Goal: Task Accomplishment & Management: Manage account settings

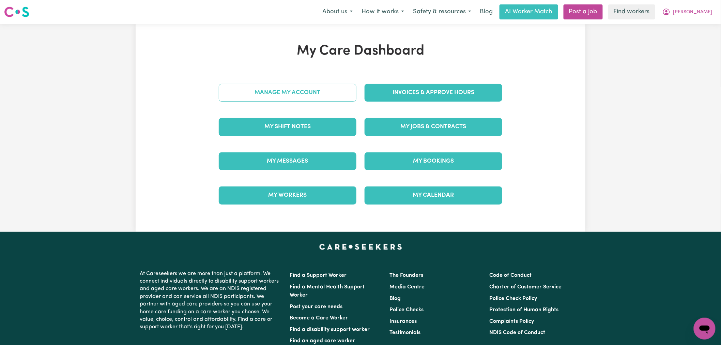
click at [319, 101] on link "Manage My Account" at bounding box center [288, 93] width 138 height 18
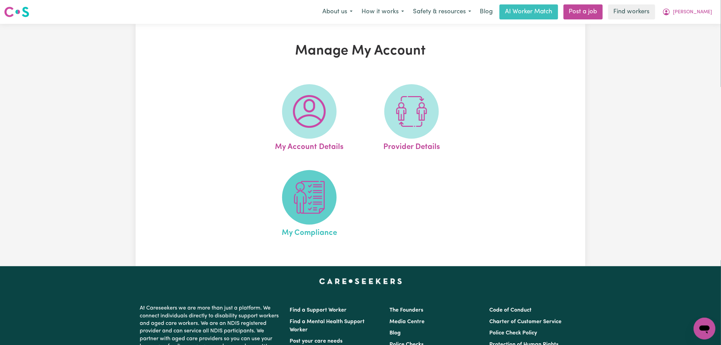
click at [324, 220] on span at bounding box center [309, 197] width 54 height 54
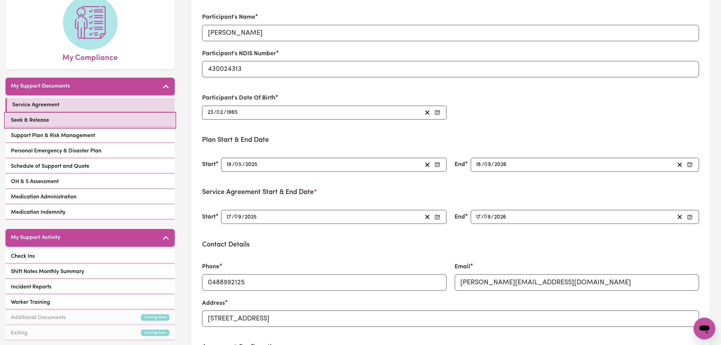
click at [112, 113] on link "Seek & Release" at bounding box center [89, 120] width 169 height 14
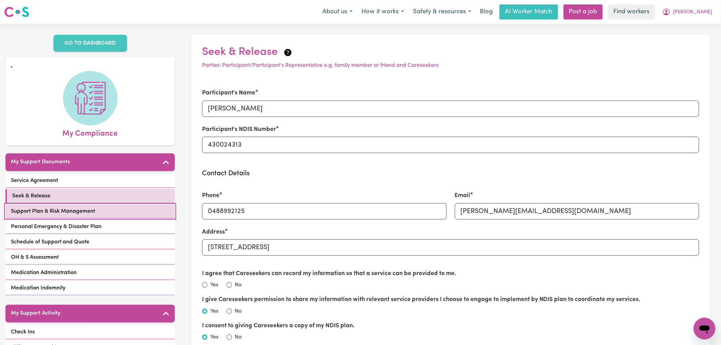
click at [90, 207] on span "Support Plan & Risk Management" at bounding box center [53, 211] width 84 height 8
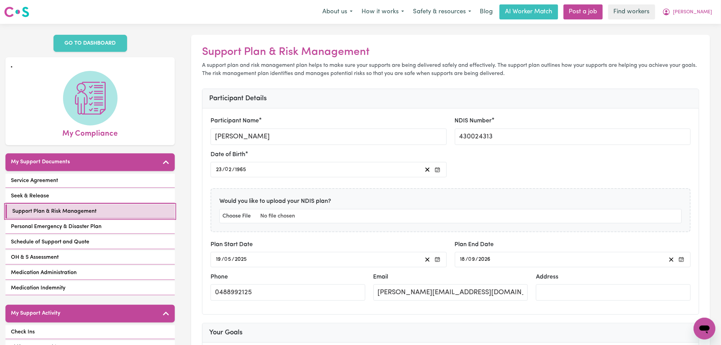
click at [69, 208] on link "Support Plan & Risk Management" at bounding box center [89, 211] width 169 height 14
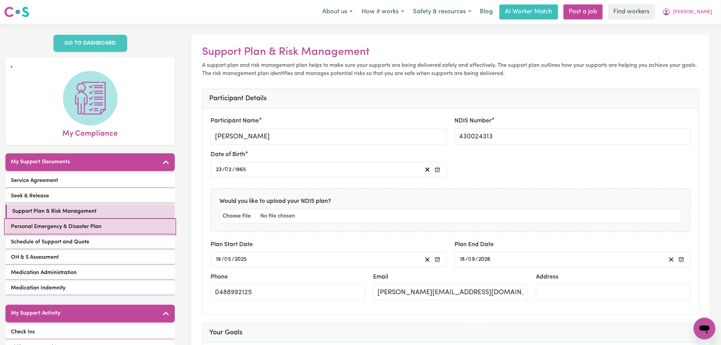
click at [77, 223] on link "Personal Emergency & Disaster Plan" at bounding box center [89, 227] width 169 height 14
select select "continue"
select select "phone"
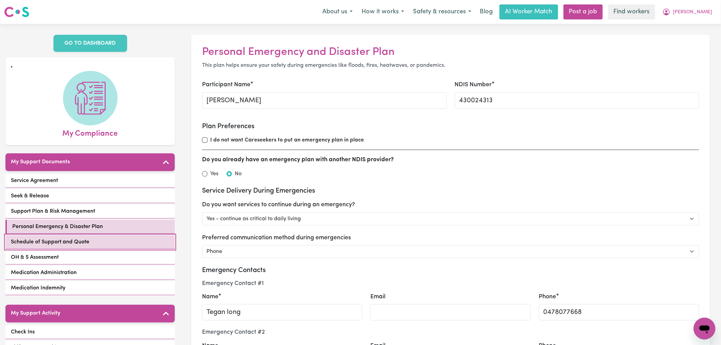
click at [131, 235] on link "Schedule of Support and Quote" at bounding box center [89, 242] width 169 height 14
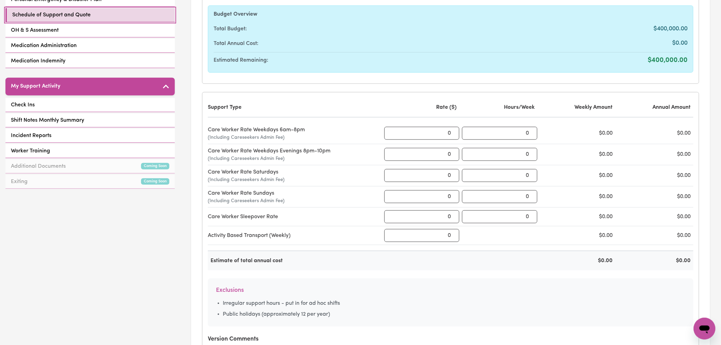
scroll to position [38, 0]
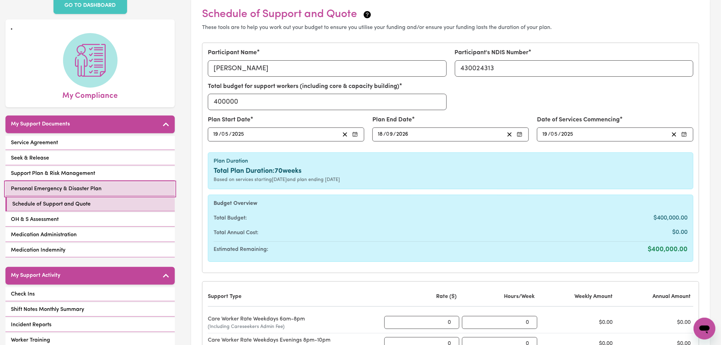
click at [65, 185] on span "Personal Emergency & Disaster Plan" at bounding box center [56, 189] width 91 height 8
select select "continue"
select select "phone"
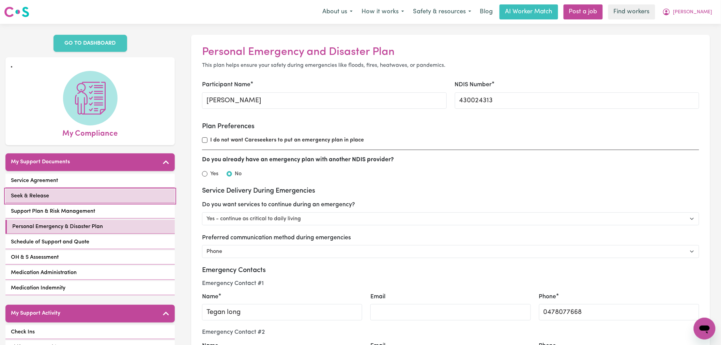
click at [110, 189] on link "Seek & Release" at bounding box center [89, 196] width 169 height 14
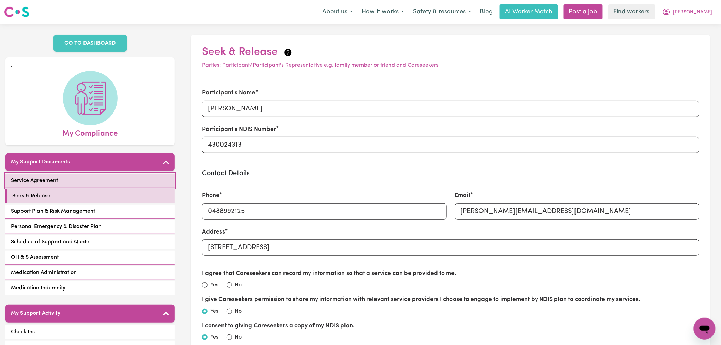
click at [82, 174] on link "Service Agreement" at bounding box center [89, 181] width 169 height 14
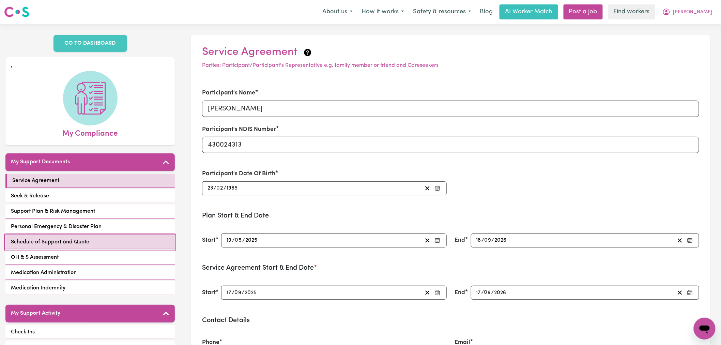
click at [85, 238] on span "Schedule of Support and Quote" at bounding box center [50, 242] width 78 height 8
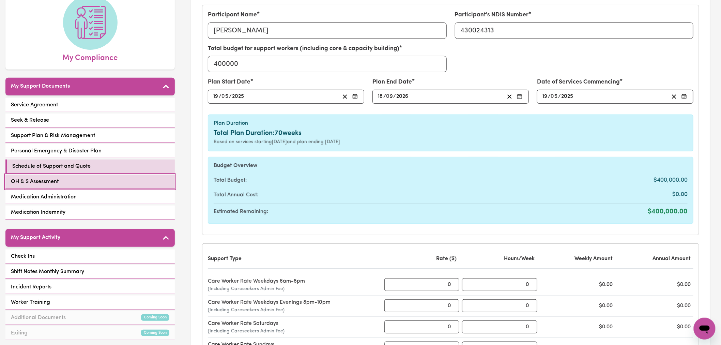
click at [119, 175] on link "OH & S Assessment" at bounding box center [89, 182] width 169 height 14
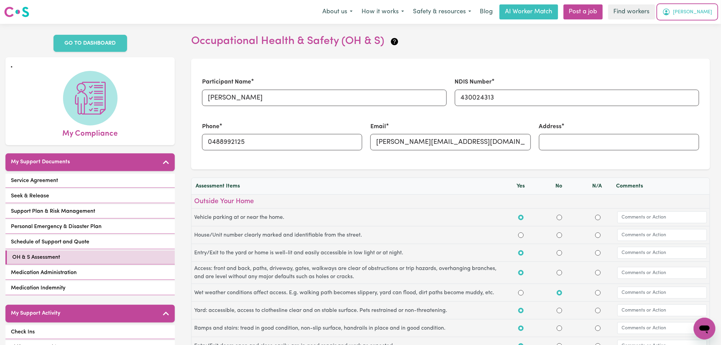
click at [701, 15] on span "Michelle" at bounding box center [692, 12] width 39 height 7
click at [701, 22] on link "My Dashboard" at bounding box center [689, 26] width 54 height 13
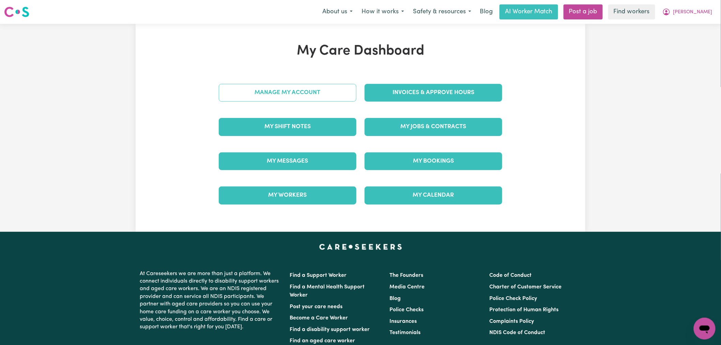
click at [294, 98] on link "Manage My Account" at bounding box center [288, 93] width 138 height 18
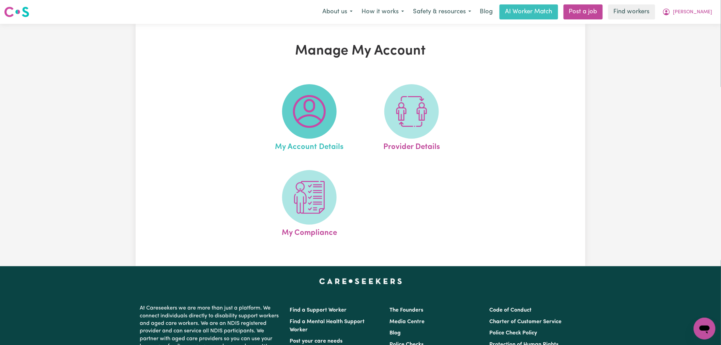
click at [306, 130] on span at bounding box center [309, 111] width 54 height 54
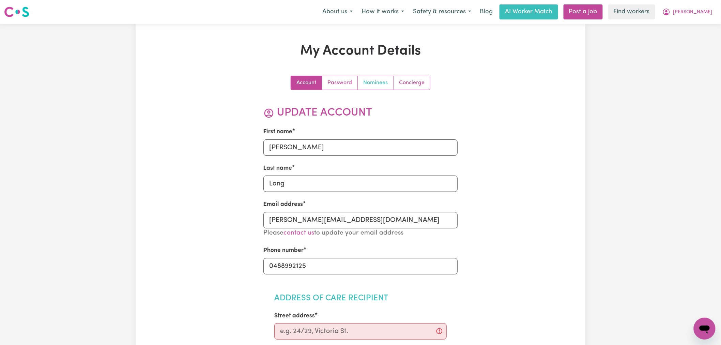
click at [376, 85] on link "Nominees" at bounding box center [376, 83] width 36 height 14
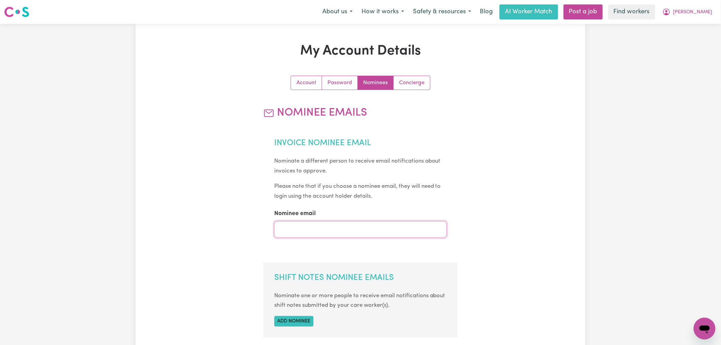
click at [328, 229] on input "Nominee email" at bounding box center [360, 229] width 173 height 16
type input "danna@careseekers.com.au"
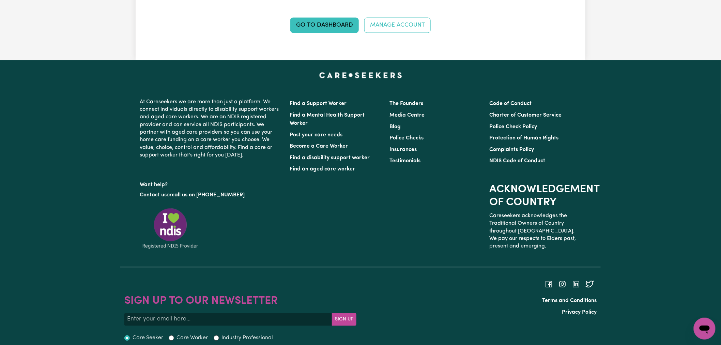
scroll to position [265, 0]
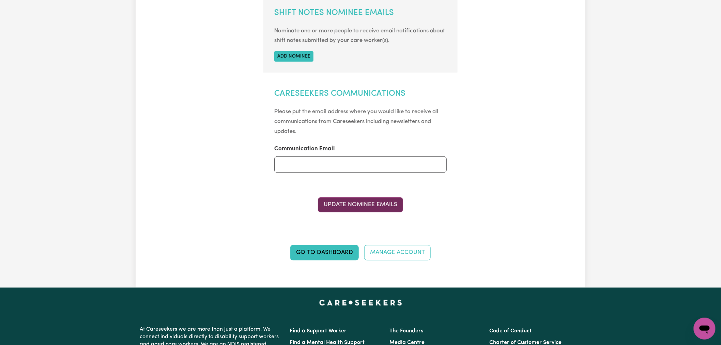
click at [377, 199] on button "Update Nominee Emails" at bounding box center [360, 204] width 85 height 15
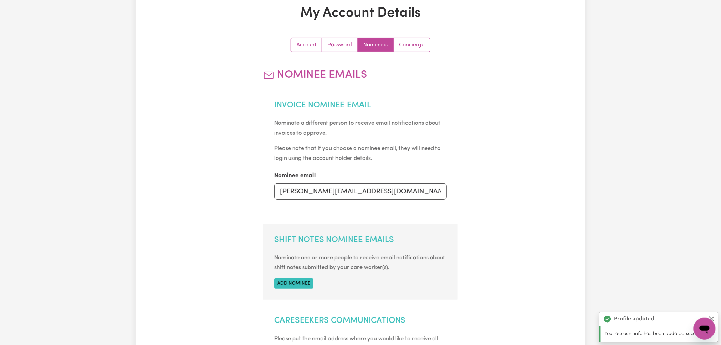
scroll to position [0, 0]
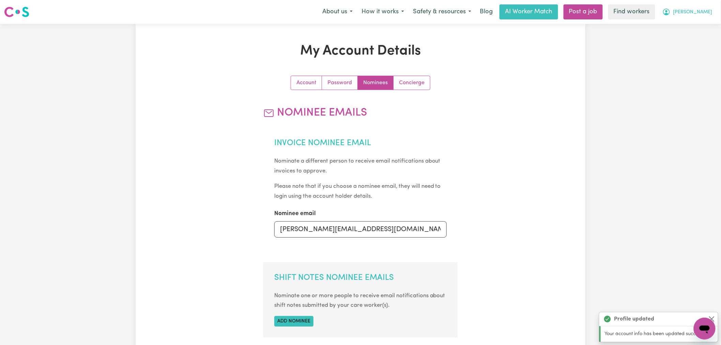
click at [697, 12] on span "Michelle" at bounding box center [692, 12] width 39 height 7
click at [699, 24] on link "My Dashboard" at bounding box center [689, 26] width 54 height 13
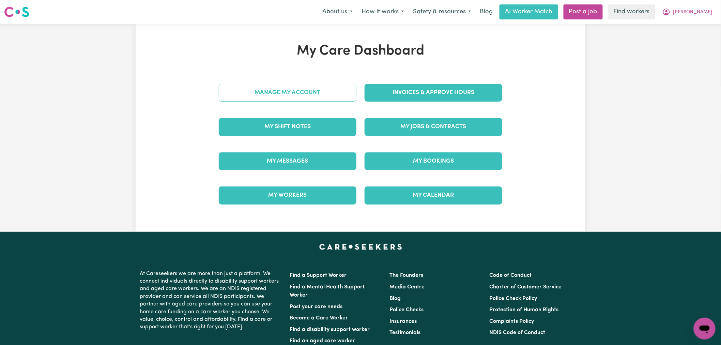
click at [346, 91] on link "Manage My Account" at bounding box center [288, 93] width 138 height 18
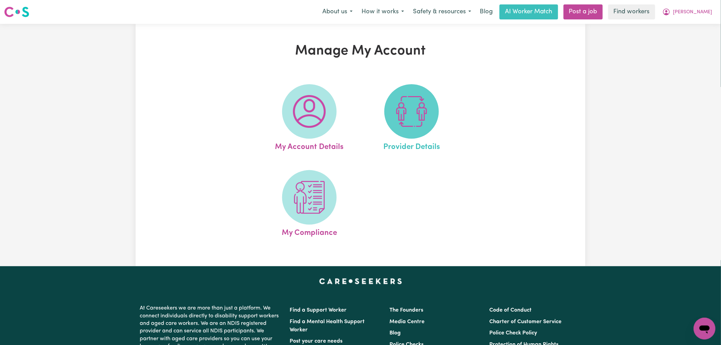
click at [395, 126] on img at bounding box center [411, 111] width 33 height 33
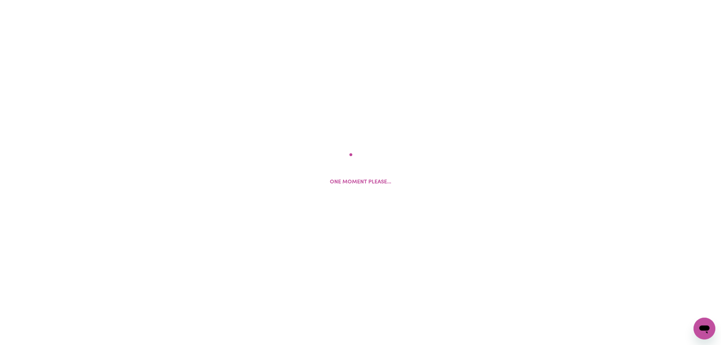
select select "NDIS_FUNDING_AGENCY_MANAGED"
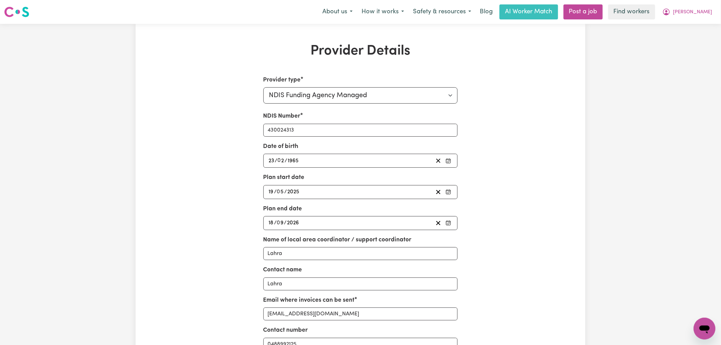
scroll to position [76, 0]
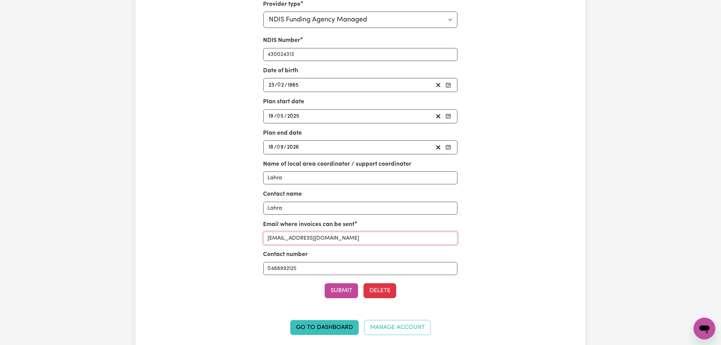
click at [330, 239] on input "careseekers@com.au" at bounding box center [360, 238] width 194 height 13
type input "danna@careseekers.com.au"
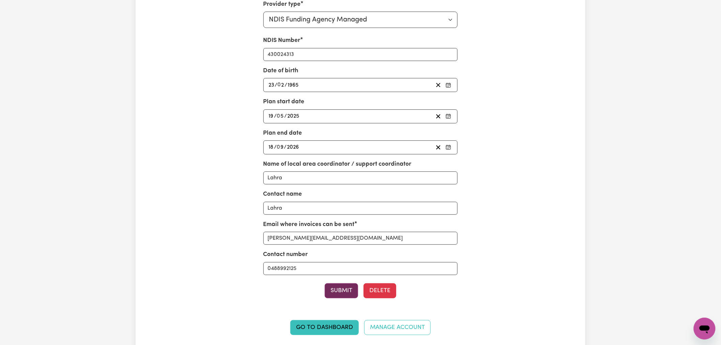
click at [341, 288] on button "Submit" at bounding box center [341, 290] width 33 height 15
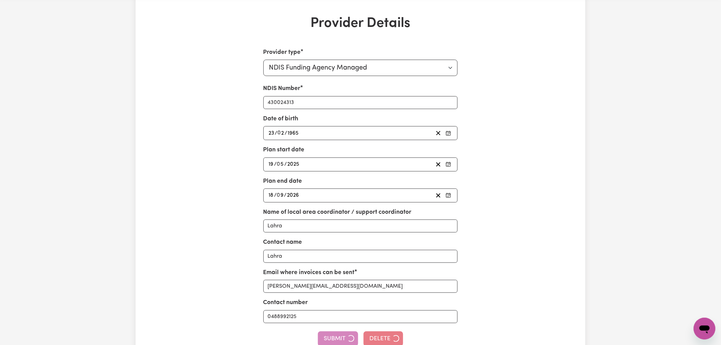
scroll to position [0, 0]
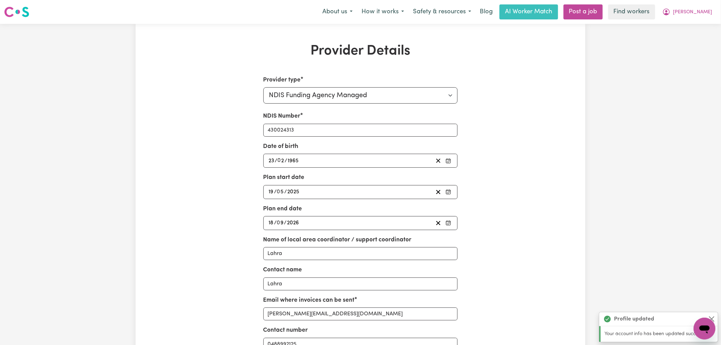
click at [716, 2] on nav "Menu About us How it works Safety & resources Blog AI Worker Match Post a job F…" at bounding box center [360, 12] width 721 height 24
click at [700, 14] on span "Michelle" at bounding box center [692, 12] width 39 height 7
drag, startPoint x: 700, startPoint y: 18, endPoint x: 700, endPoint y: 28, distance: 9.5
click at [700, 28] on link "My Dashboard" at bounding box center [689, 26] width 54 height 13
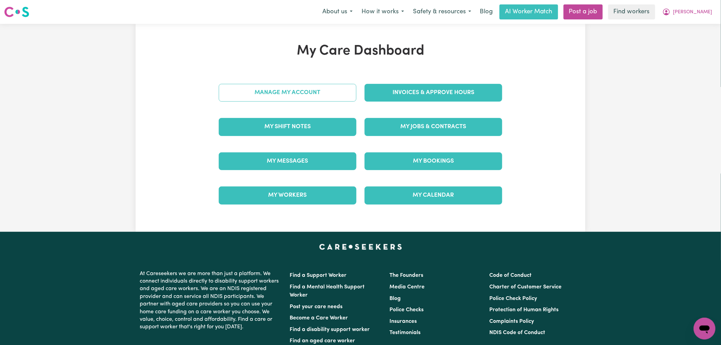
click at [264, 94] on link "Manage My Account" at bounding box center [288, 93] width 138 height 18
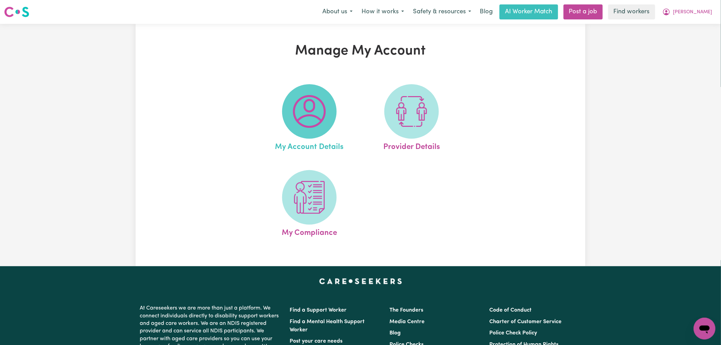
click at [325, 104] on img at bounding box center [309, 111] width 33 height 33
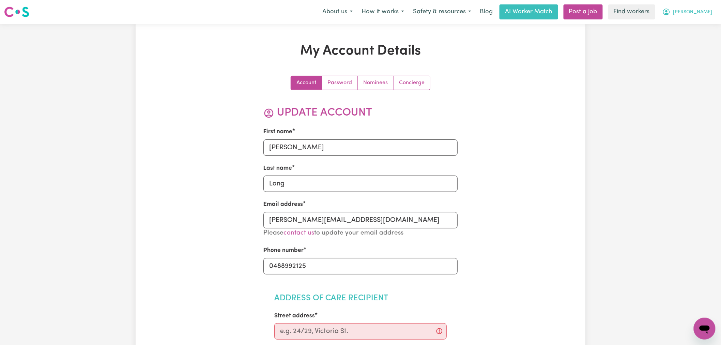
click at [707, 8] on button "Michelle" at bounding box center [687, 12] width 59 height 14
click at [705, 20] on div "My Dashboard Logout" at bounding box center [689, 33] width 54 height 26
click at [699, 29] on link "My Dashboard" at bounding box center [689, 26] width 54 height 13
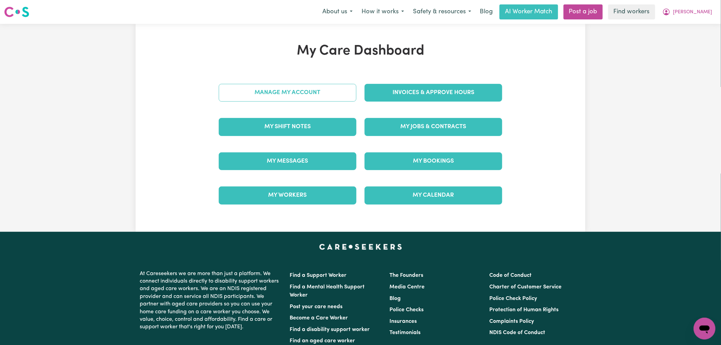
click at [286, 89] on link "Manage My Account" at bounding box center [288, 93] width 138 height 18
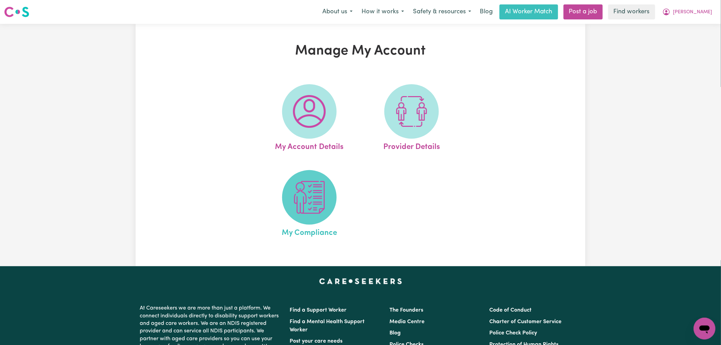
click at [314, 189] on img at bounding box center [309, 197] width 33 height 33
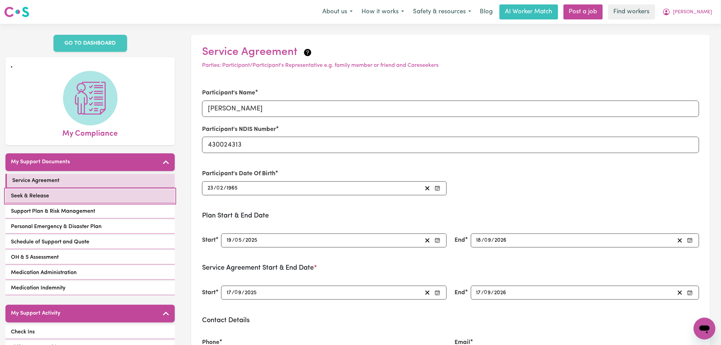
click at [108, 192] on link "Seek & Release" at bounding box center [89, 196] width 169 height 14
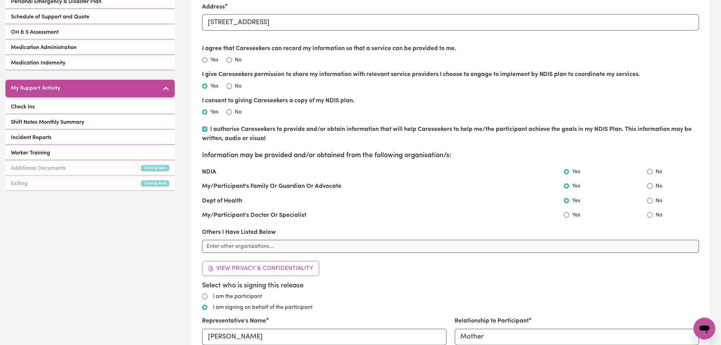
scroll to position [302, 0]
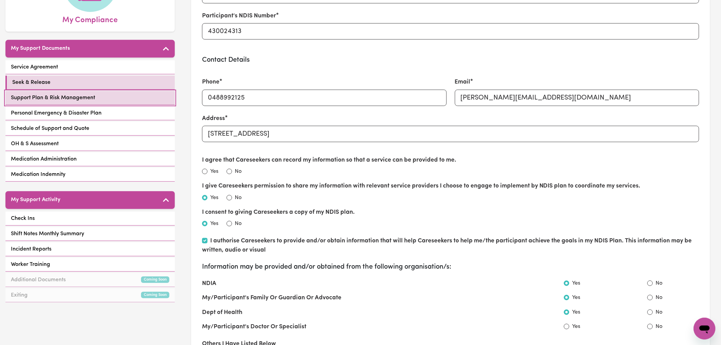
click at [118, 91] on link "Support Plan & Risk Management" at bounding box center [89, 98] width 169 height 14
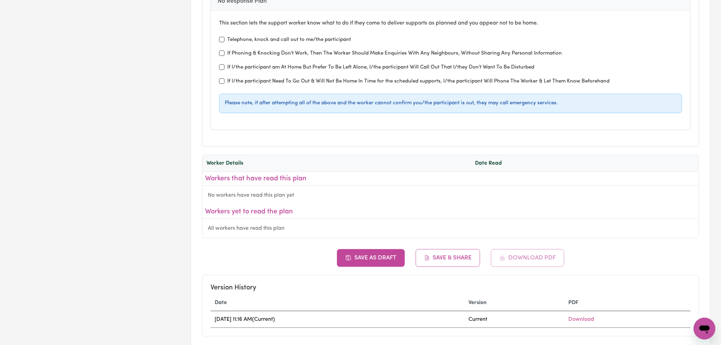
scroll to position [2460, 0]
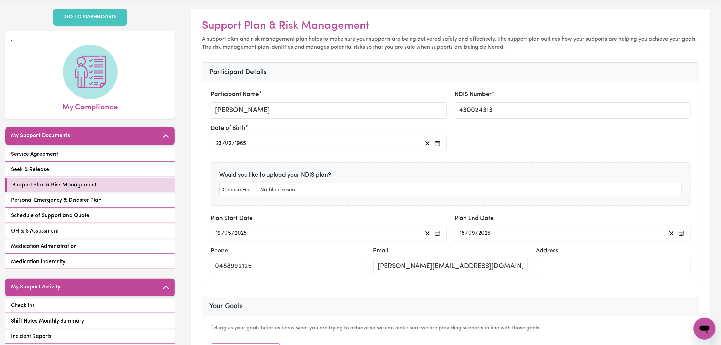
scroll to position [0, 0]
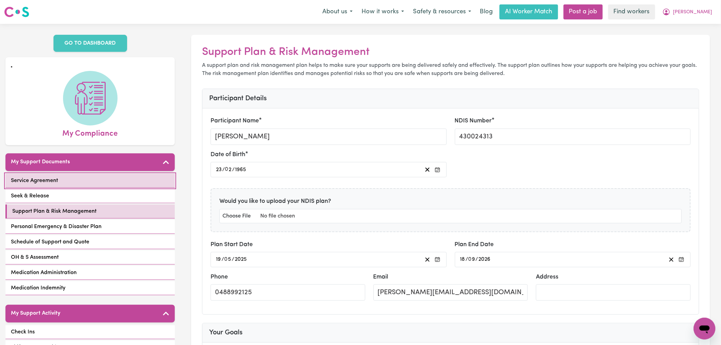
click at [80, 174] on link "Service Agreement" at bounding box center [89, 181] width 169 height 14
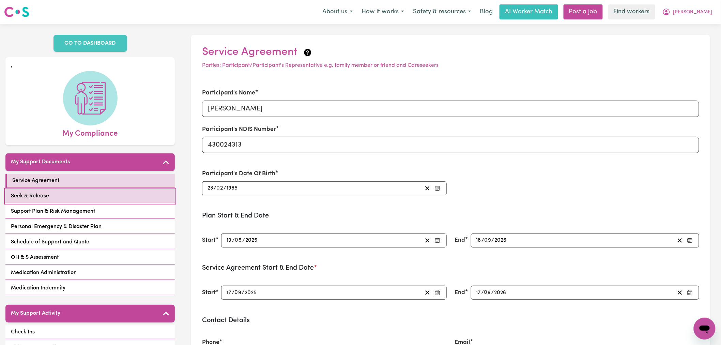
click at [138, 192] on link "Seek & Release" at bounding box center [89, 196] width 169 height 14
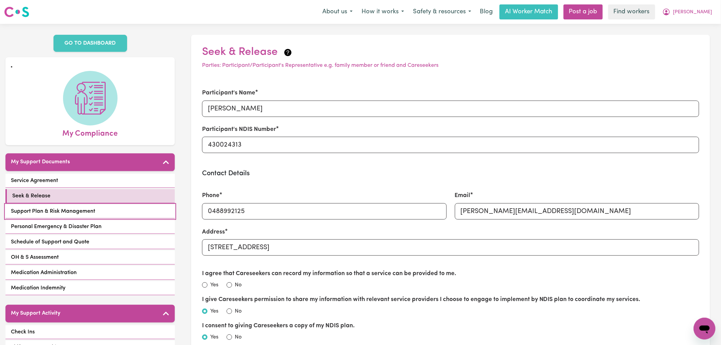
drag, startPoint x: 130, startPoint y: 200, endPoint x: 129, endPoint y: 193, distance: 7.2
click at [130, 204] on link "Support Plan & Risk Management" at bounding box center [89, 211] width 169 height 14
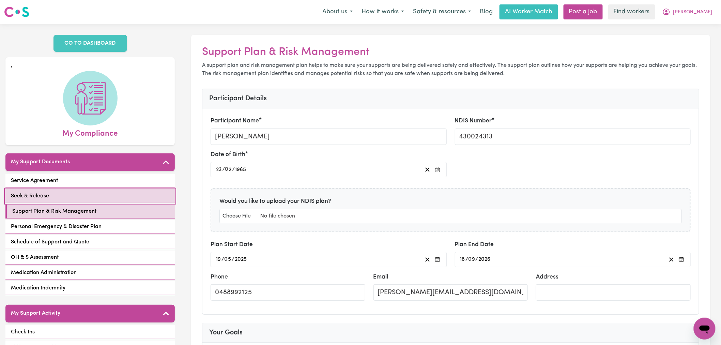
click at [131, 189] on link "Seek & Release" at bounding box center [89, 196] width 169 height 14
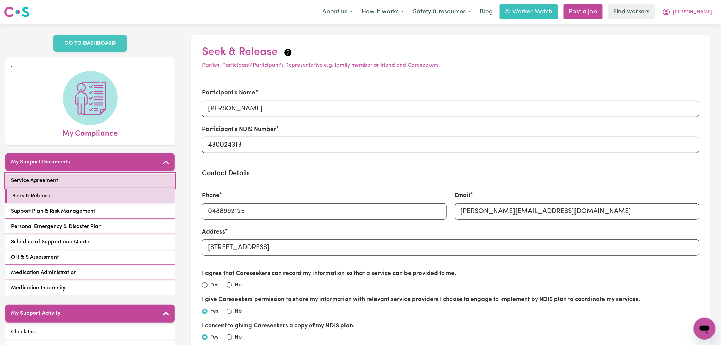
click at [135, 174] on link "Service Agreement" at bounding box center [89, 181] width 169 height 14
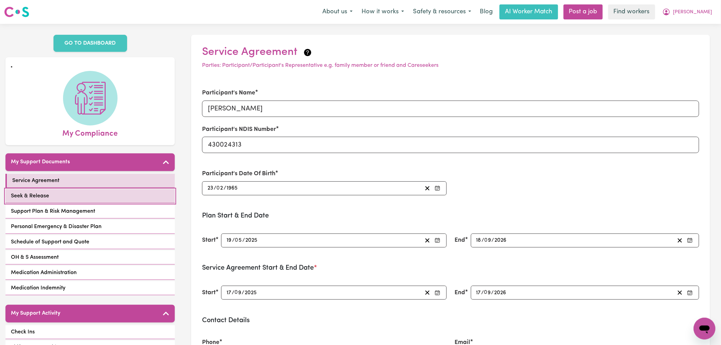
click at [38, 192] on span "Seek & Release" at bounding box center [30, 196] width 38 height 8
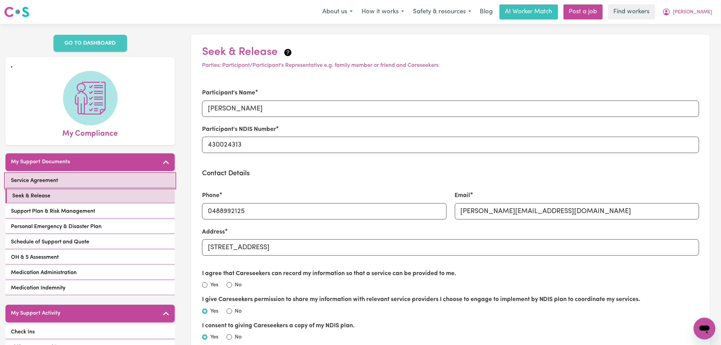
click at [52, 177] on link "Service Agreement" at bounding box center [89, 181] width 169 height 14
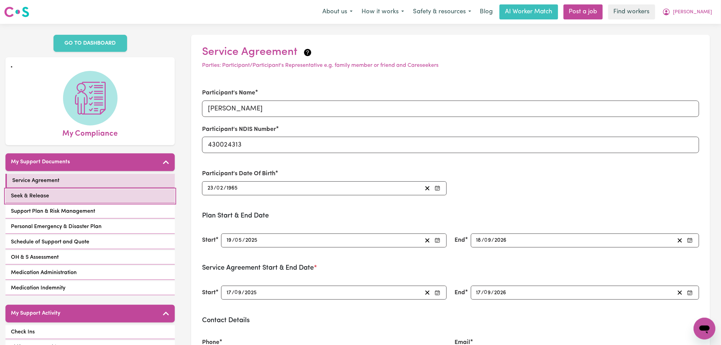
click at [99, 189] on link "Seek & Release" at bounding box center [89, 196] width 169 height 14
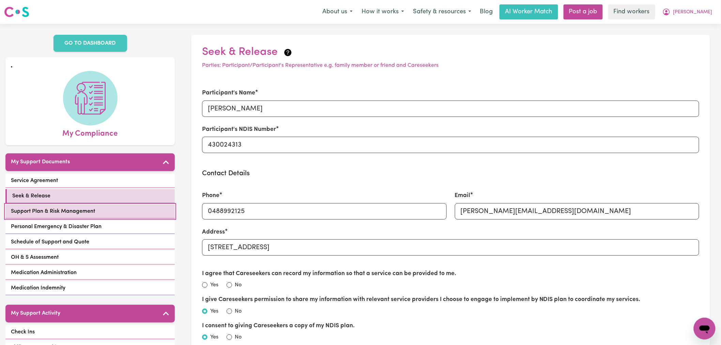
click at [112, 204] on link "Support Plan & Risk Management" at bounding box center [89, 211] width 169 height 14
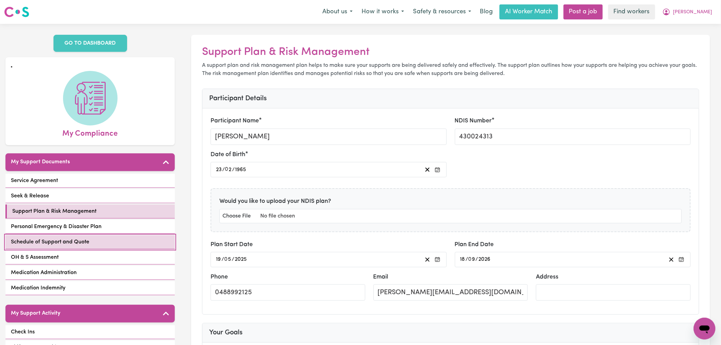
click at [107, 237] on link "Schedule of Support and Quote" at bounding box center [89, 242] width 169 height 14
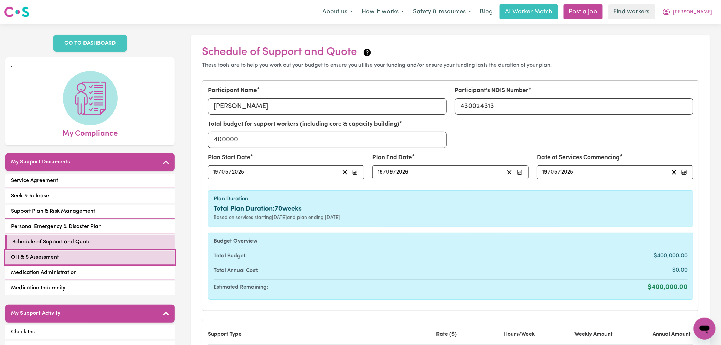
click at [103, 250] on link "OH & S Assessment" at bounding box center [89, 257] width 169 height 14
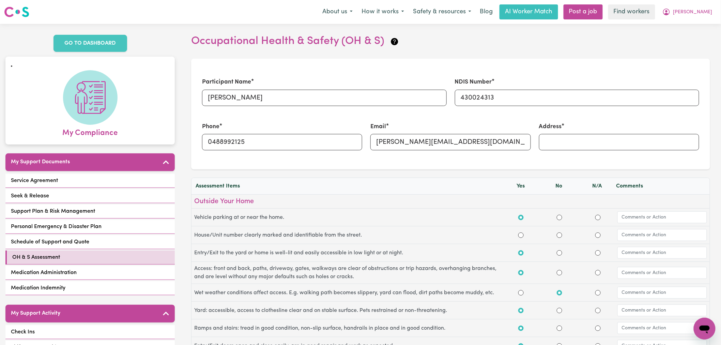
click at [151, 70] on link "My Compliance" at bounding box center [90, 104] width 158 height 69
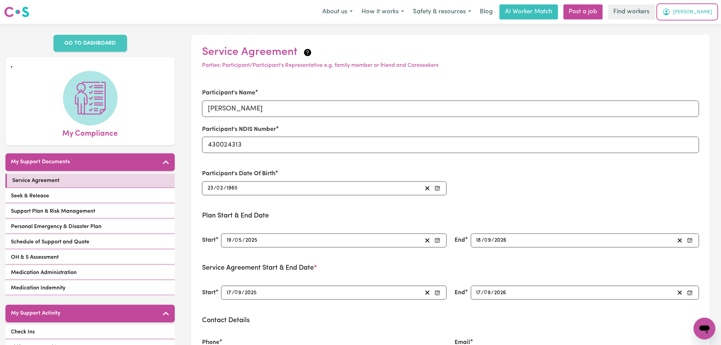
click at [692, 12] on button "Michelle" at bounding box center [687, 12] width 59 height 14
click at [693, 22] on link "My Dashboard" at bounding box center [689, 26] width 54 height 13
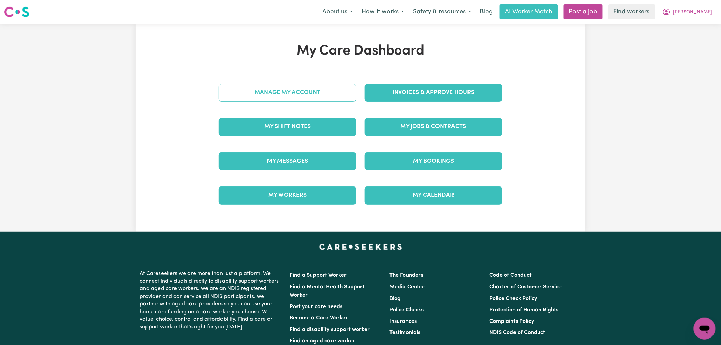
click at [316, 101] on link "Manage My Account" at bounding box center [288, 93] width 138 height 18
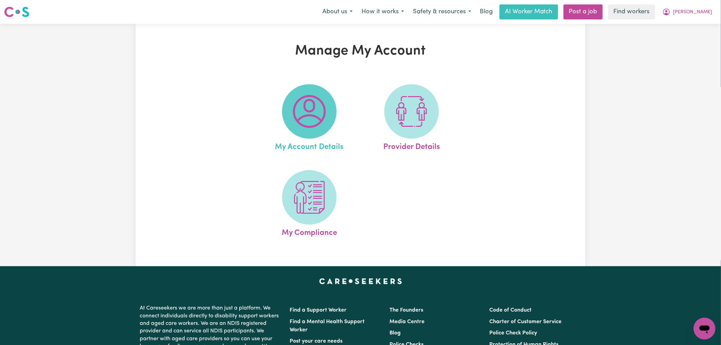
click at [311, 113] on img at bounding box center [309, 111] width 33 height 33
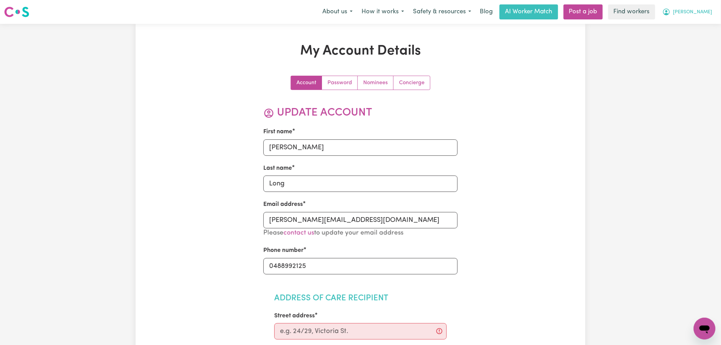
click at [717, 13] on button "Michelle" at bounding box center [687, 12] width 59 height 14
drag, startPoint x: 711, startPoint y: 18, endPoint x: 703, endPoint y: 26, distance: 11.8
click at [703, 26] on link "My Dashboard" at bounding box center [689, 26] width 54 height 13
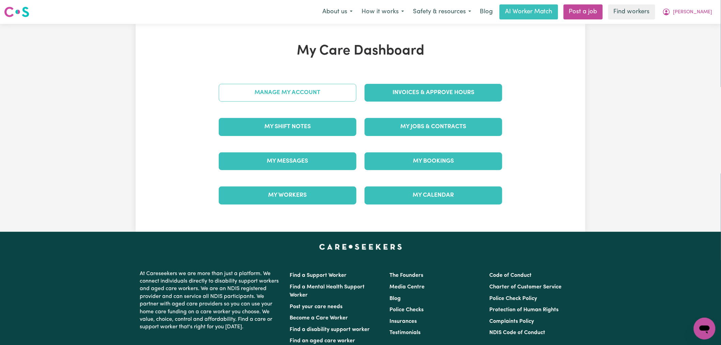
click at [303, 94] on link "Manage My Account" at bounding box center [288, 93] width 138 height 18
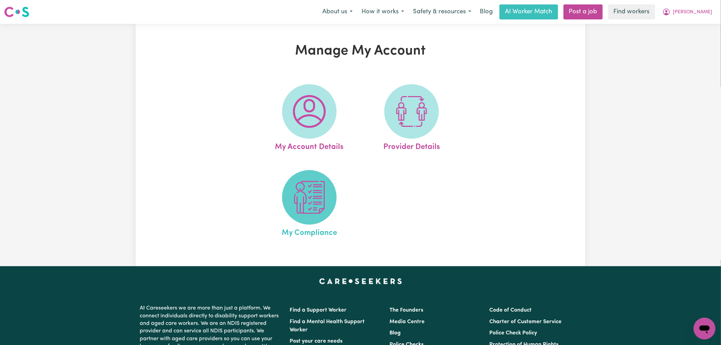
click at [318, 204] on img at bounding box center [309, 197] width 33 height 33
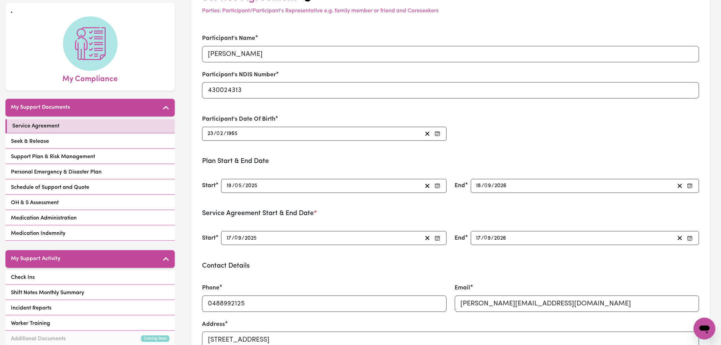
scroll to position [151, 0]
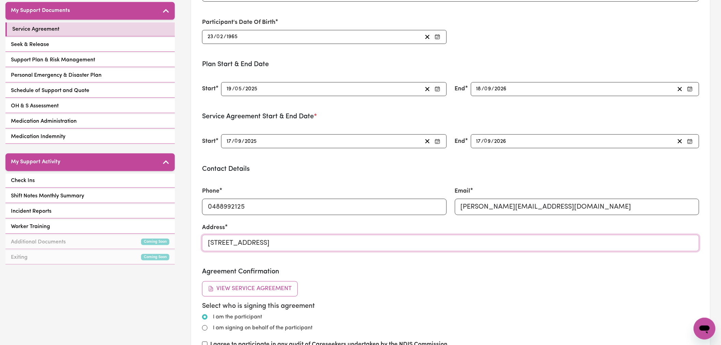
click at [259, 243] on input "14 county street Hillcrest 5086 SA" at bounding box center [450, 243] width 497 height 16
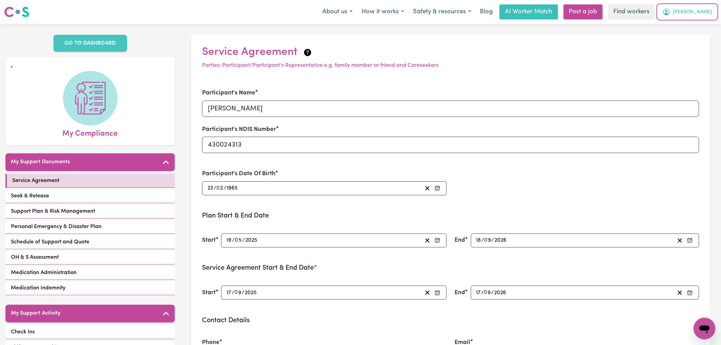
drag, startPoint x: 707, startPoint y: 9, endPoint x: 706, endPoint y: 18, distance: 8.5
click at [707, 11] on span "Michelle" at bounding box center [692, 12] width 39 height 7
click at [703, 25] on link "My Dashboard" at bounding box center [689, 26] width 54 height 13
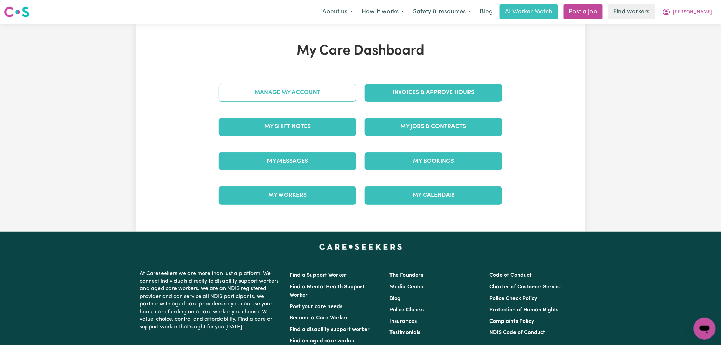
click at [286, 101] on link "Manage My Account" at bounding box center [288, 93] width 138 height 18
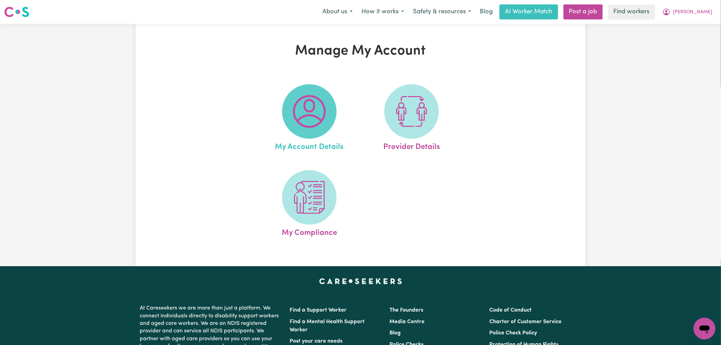
click at [312, 116] on img at bounding box center [309, 111] width 33 height 33
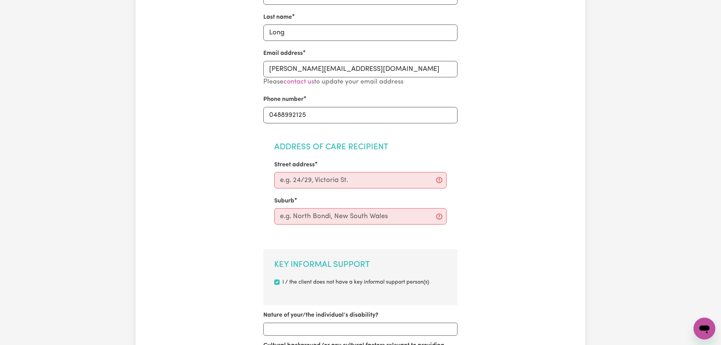
scroll to position [151, 0]
click at [318, 180] on input "Street address" at bounding box center [360, 180] width 173 height 16
paste input "14 county street Hillcrest 5086 SA"
type input "14 county street Hillcrest 5086 SA"
click at [318, 217] on input "text" at bounding box center [360, 216] width 173 height 16
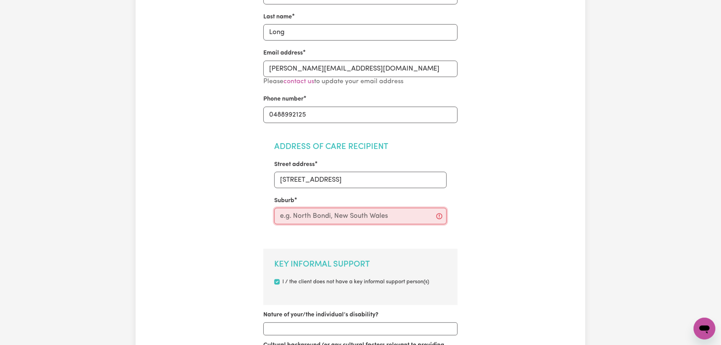
paste input "14 county street Hillcrest 5086 SA"
drag, startPoint x: 324, startPoint y: 215, endPoint x: 278, endPoint y: 215, distance: 46.3
click at [278, 215] on input "14 county street Hillcrest 5086 SA" at bounding box center [360, 216] width 173 height 16
drag, startPoint x: 345, startPoint y: 213, endPoint x: 307, endPoint y: 210, distance: 38.5
click at [307, 210] on input "Hillcrest 5086 SA" at bounding box center [360, 216] width 173 height 16
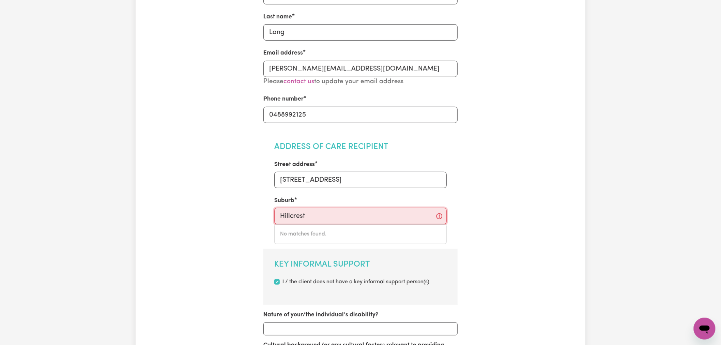
type input "Hillcrest"
type input "Hillcrest, Queensland, 4118"
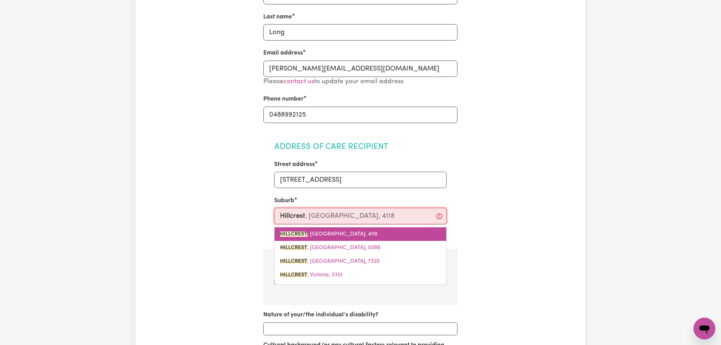
click at [348, 233] on span "HILLCREST , Queensland, 4118" at bounding box center [328, 233] width 97 height 5
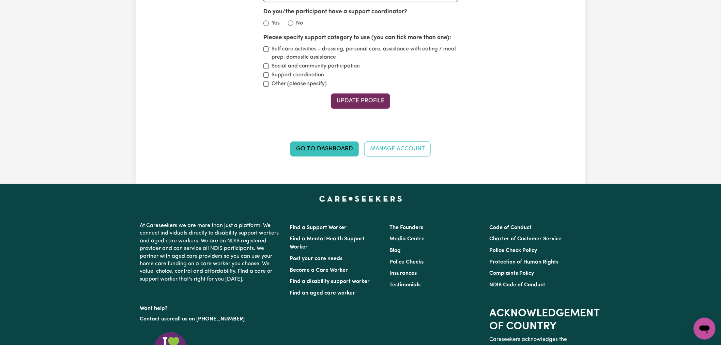
click at [368, 100] on button "Update Profile" at bounding box center [360, 100] width 59 height 15
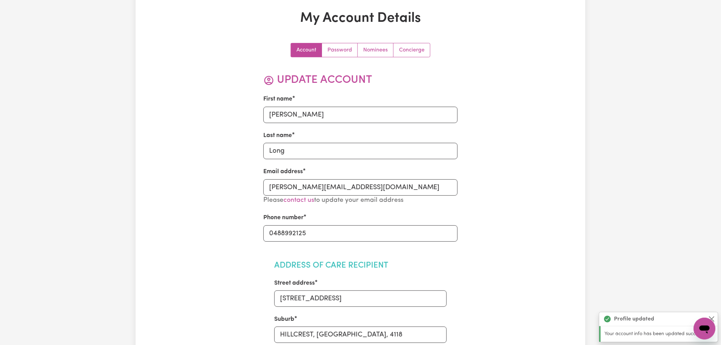
scroll to position [0, 0]
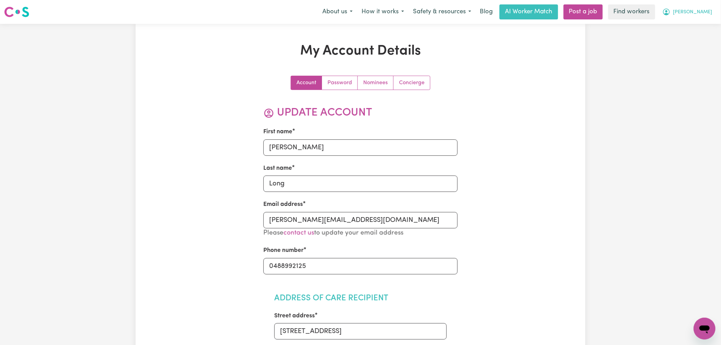
click at [702, 14] on span "Michelle" at bounding box center [692, 12] width 39 height 7
click at [701, 25] on link "My Dashboard" at bounding box center [689, 26] width 54 height 13
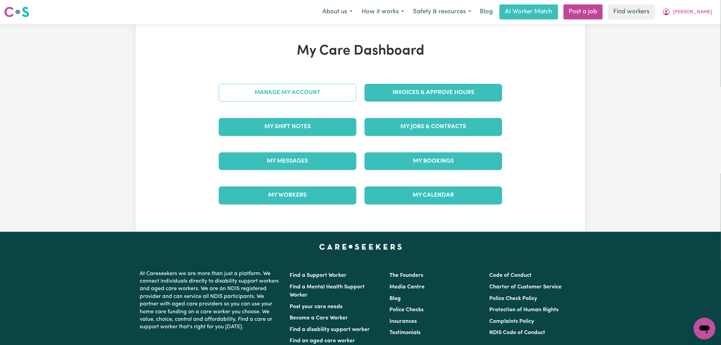
click at [270, 97] on link "Manage My Account" at bounding box center [288, 93] width 138 height 18
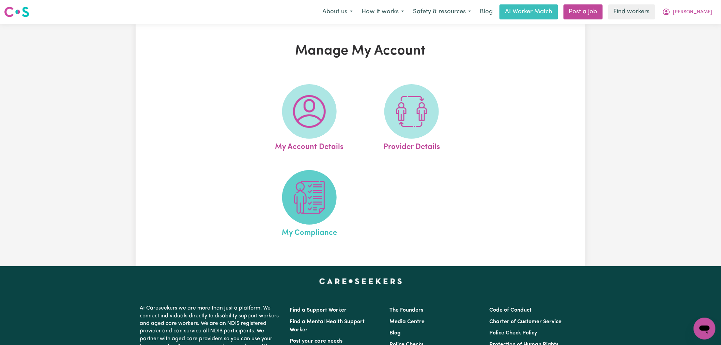
click at [325, 197] on span at bounding box center [309, 197] width 54 height 54
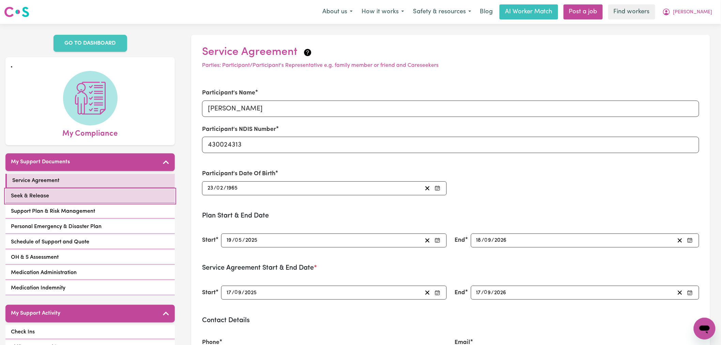
click at [143, 189] on link "Seek & Release" at bounding box center [89, 196] width 169 height 14
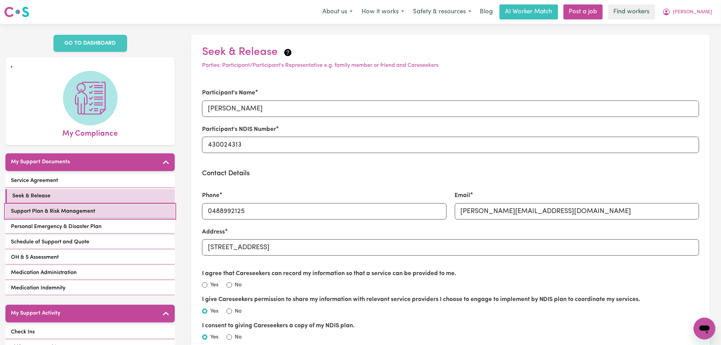
click at [136, 205] on link "Support Plan & Risk Management" at bounding box center [89, 211] width 169 height 14
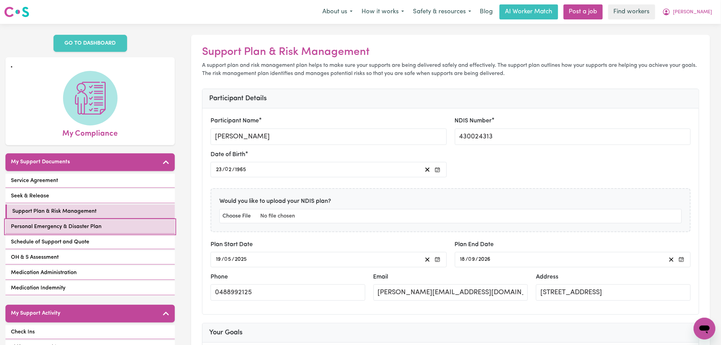
click at [135, 220] on link "Personal Emergency & Disaster Plan" at bounding box center [89, 227] width 169 height 14
select select "continue"
select select "phone"
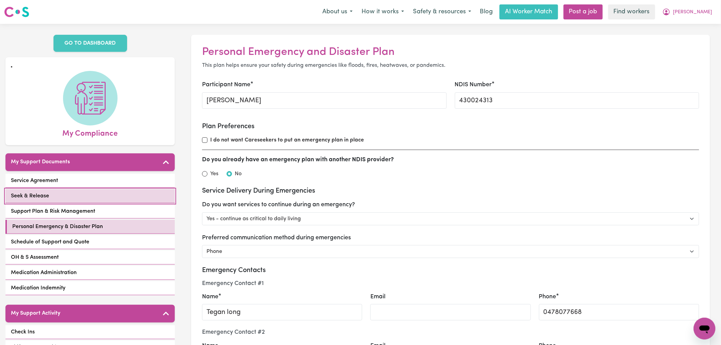
click at [155, 192] on link "Seek & Release" at bounding box center [89, 196] width 169 height 14
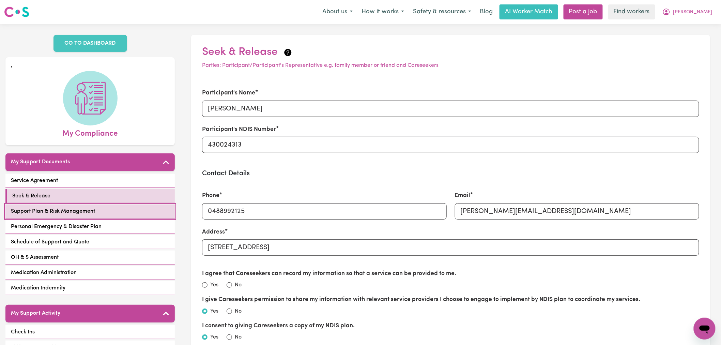
click at [155, 204] on link "Support Plan & Risk Management" at bounding box center [89, 211] width 169 height 14
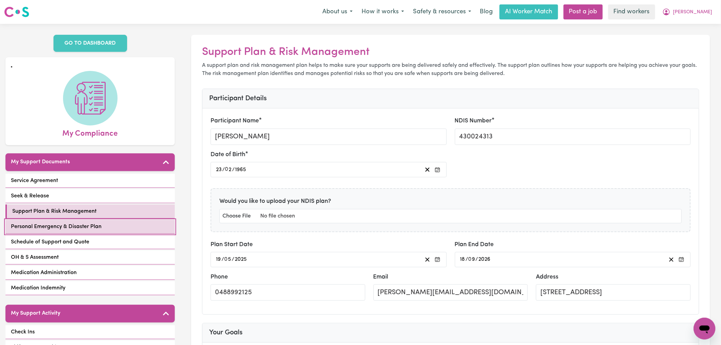
click at [157, 220] on link "Personal Emergency & Disaster Plan" at bounding box center [89, 227] width 169 height 14
select select "continue"
select select "phone"
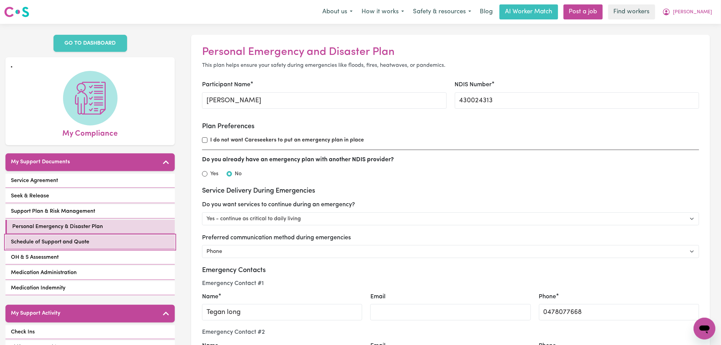
click at [155, 235] on link "Schedule of Support and Quote" at bounding box center [89, 242] width 169 height 14
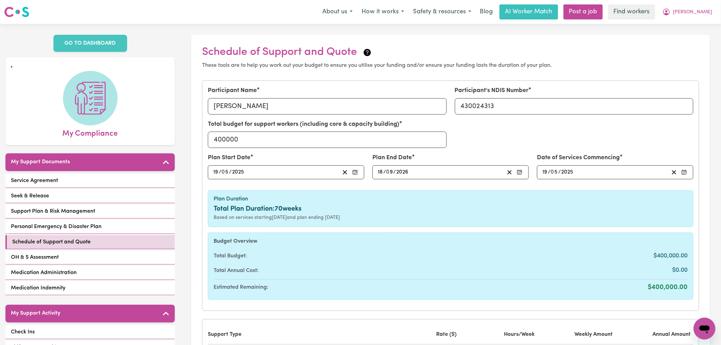
click at [158, 242] on div "Service Agreement Seek & Release Support Plan & Risk Management Personal Emerge…" at bounding box center [89, 235] width 169 height 123
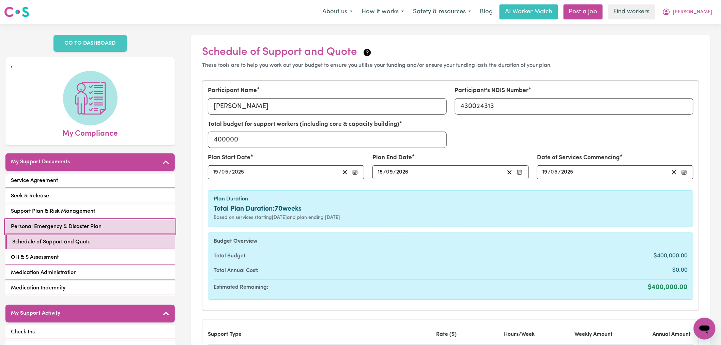
click at [155, 220] on link "Personal Emergency & Disaster Plan" at bounding box center [89, 227] width 169 height 14
select select "continue"
select select "phone"
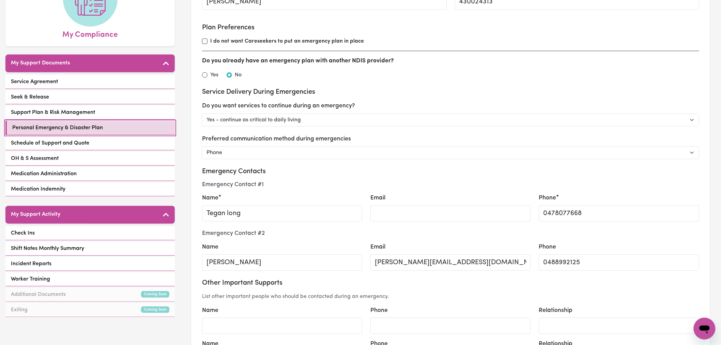
scroll to position [151, 0]
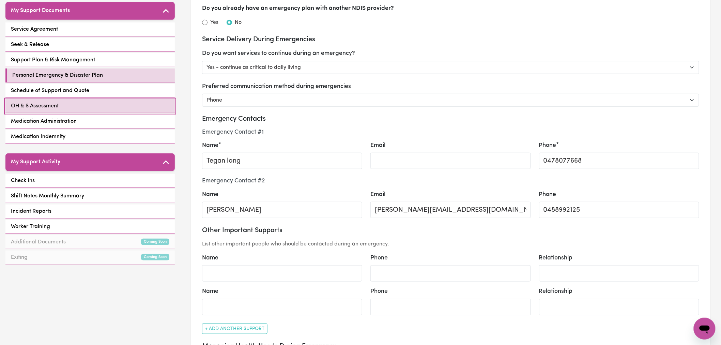
click at [135, 101] on link "OH & S Assessment" at bounding box center [89, 106] width 169 height 14
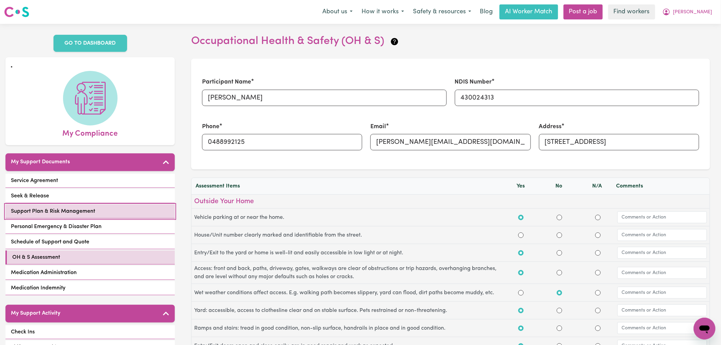
click at [91, 207] on span "Support Plan & Risk Management" at bounding box center [53, 211] width 84 height 8
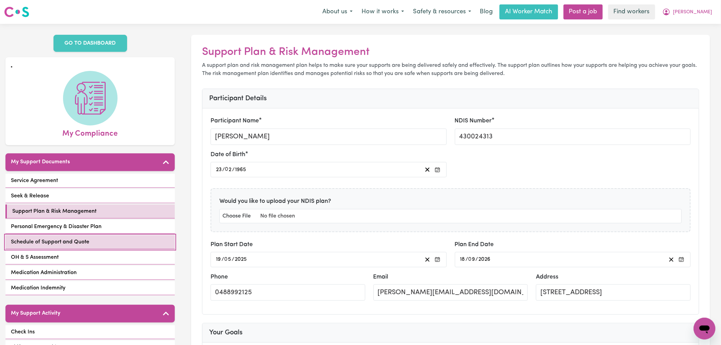
click at [108, 235] on link "Schedule of Support and Quote" at bounding box center [89, 242] width 169 height 14
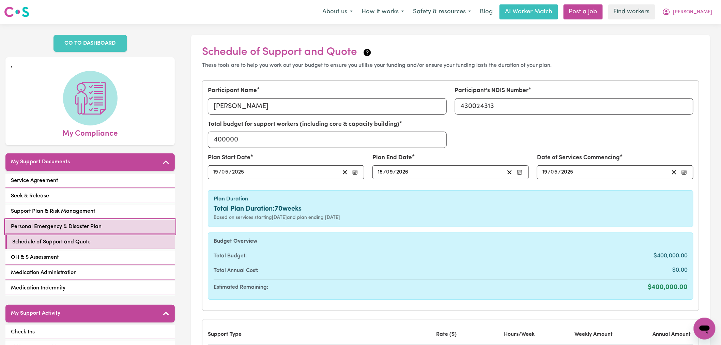
click at [123, 220] on link "Personal Emergency & Disaster Plan" at bounding box center [89, 227] width 169 height 14
select select "continue"
select select "phone"
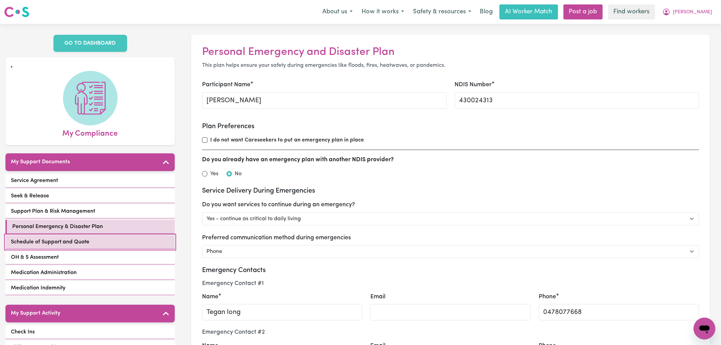
click at [111, 240] on link "Schedule of Support and Quote" at bounding box center [89, 242] width 169 height 14
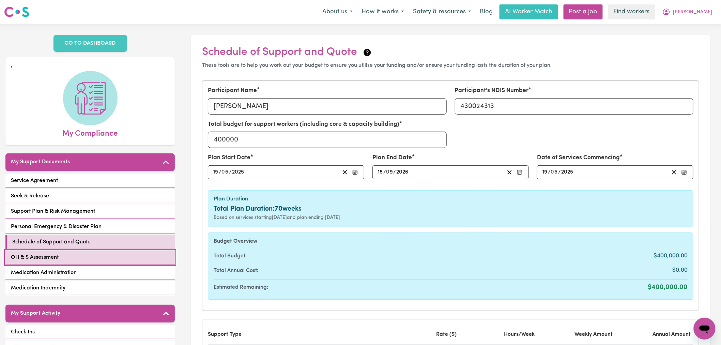
click at [110, 250] on link "OH & S Assessment" at bounding box center [89, 257] width 169 height 14
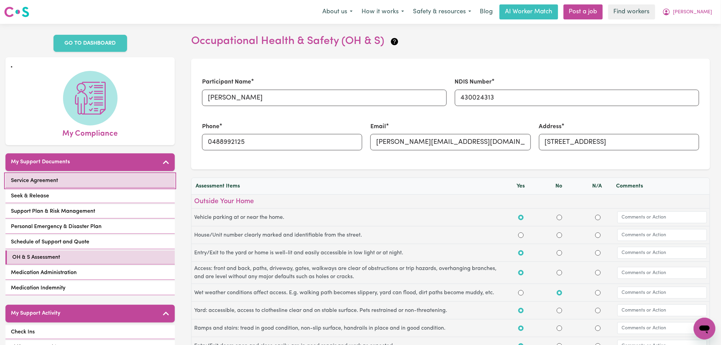
click at [110, 174] on link "Service Agreement" at bounding box center [89, 181] width 169 height 14
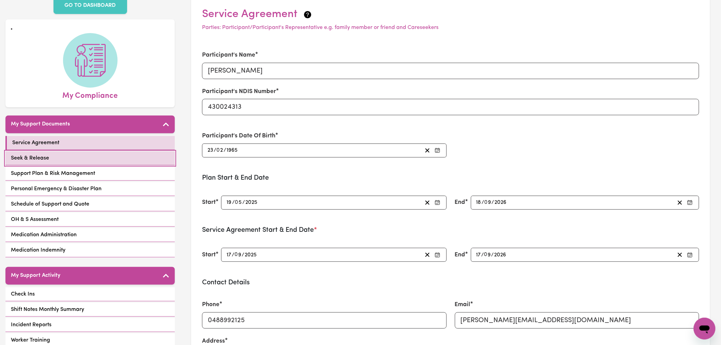
click at [150, 151] on link "Seek & Release" at bounding box center [89, 158] width 169 height 14
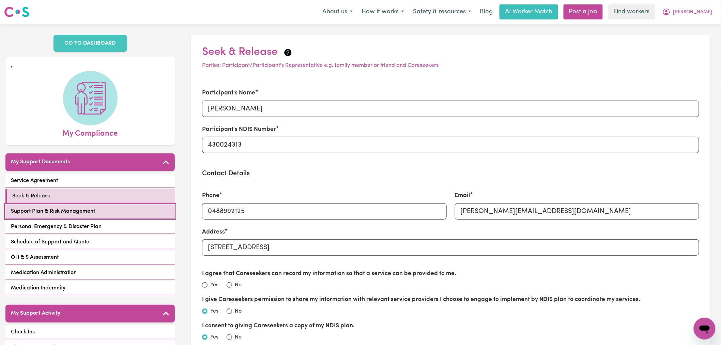
click at [98, 204] on link "Support Plan & Risk Management" at bounding box center [89, 211] width 169 height 14
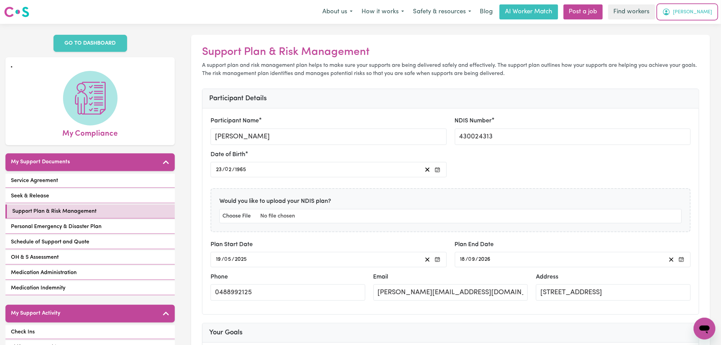
click at [707, 17] on button "Michelle" at bounding box center [687, 12] width 59 height 14
click at [703, 36] on link "Logout" at bounding box center [689, 39] width 54 height 13
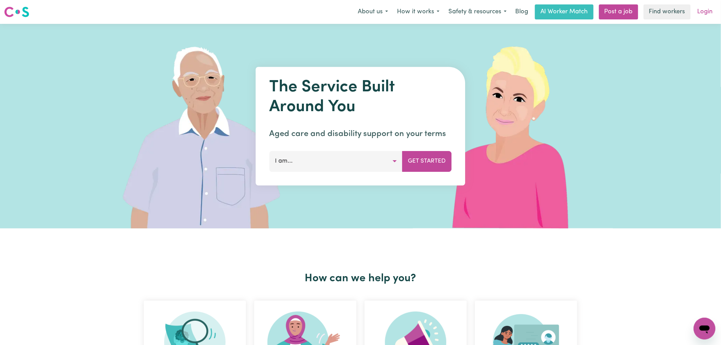
click at [706, 8] on link "Login" at bounding box center [705, 11] width 24 height 15
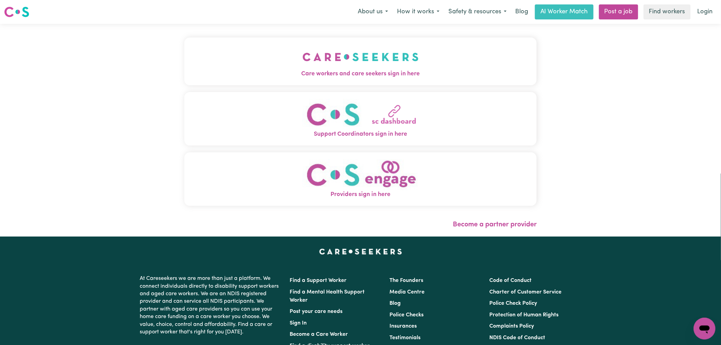
click at [243, 69] on button "Care workers and care seekers sign in here" at bounding box center [360, 61] width 352 height 48
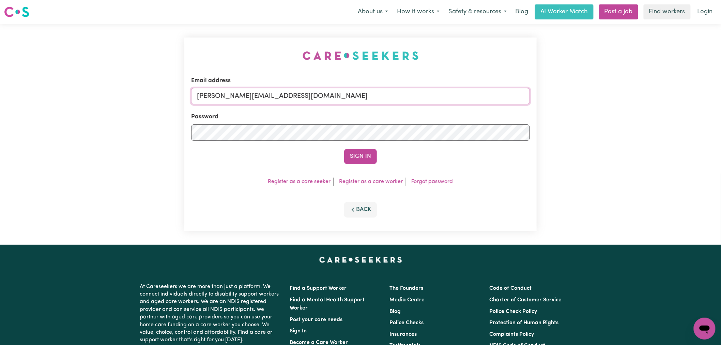
click at [299, 103] on input "lindsay@careseekers.com.au" at bounding box center [360, 96] width 339 height 16
drag, startPoint x: 359, startPoint y: 96, endPoint x: 231, endPoint y: 95, distance: 128.1
click at [231, 95] on input "superuser~CaronuttingMMJ@careseekers.com.au" at bounding box center [360, 96] width 339 height 16
click at [242, 93] on input "superuser~ rim.asgede222@outlook.com" at bounding box center [360, 96] width 339 height 16
type input "superuser~rim.asgede222@outlook.com"
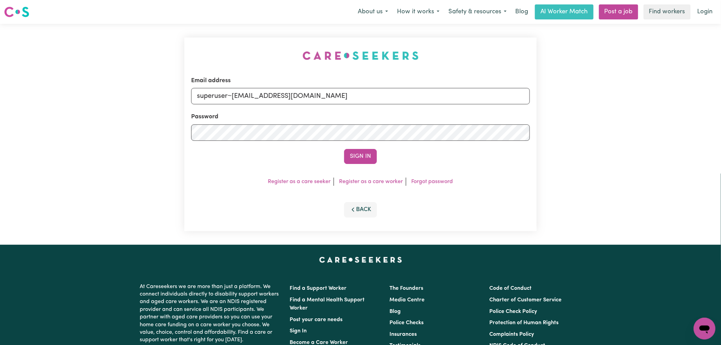
click at [344, 149] on button "Sign In" at bounding box center [360, 156] width 33 height 15
